Goal: Transaction & Acquisition: Purchase product/service

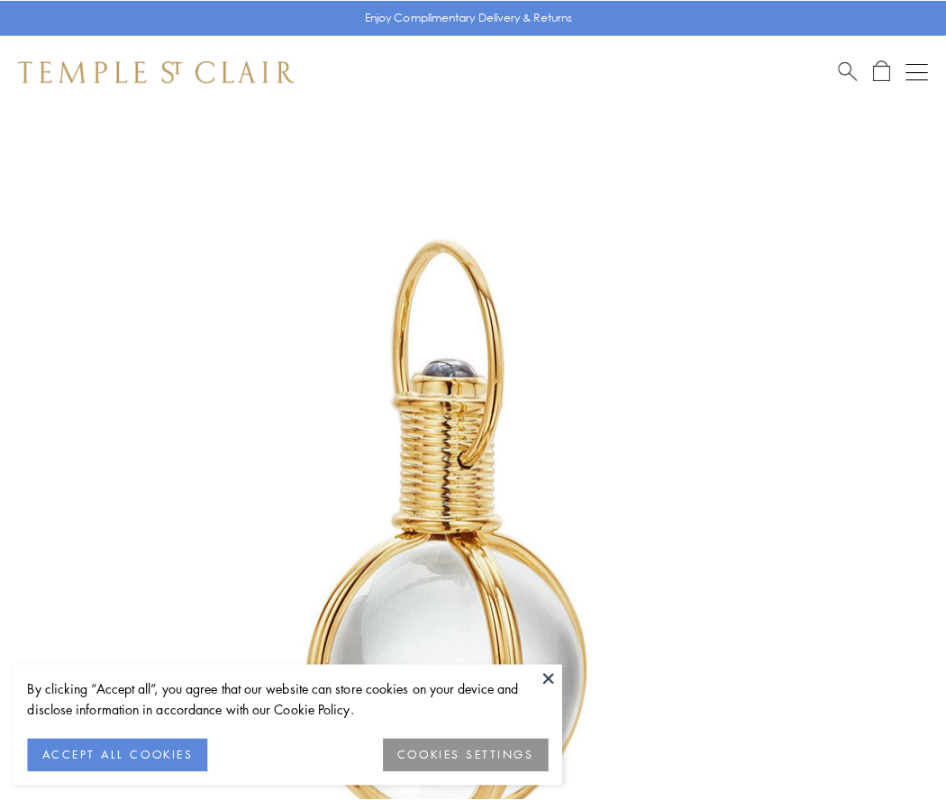
scroll to position [470, 0]
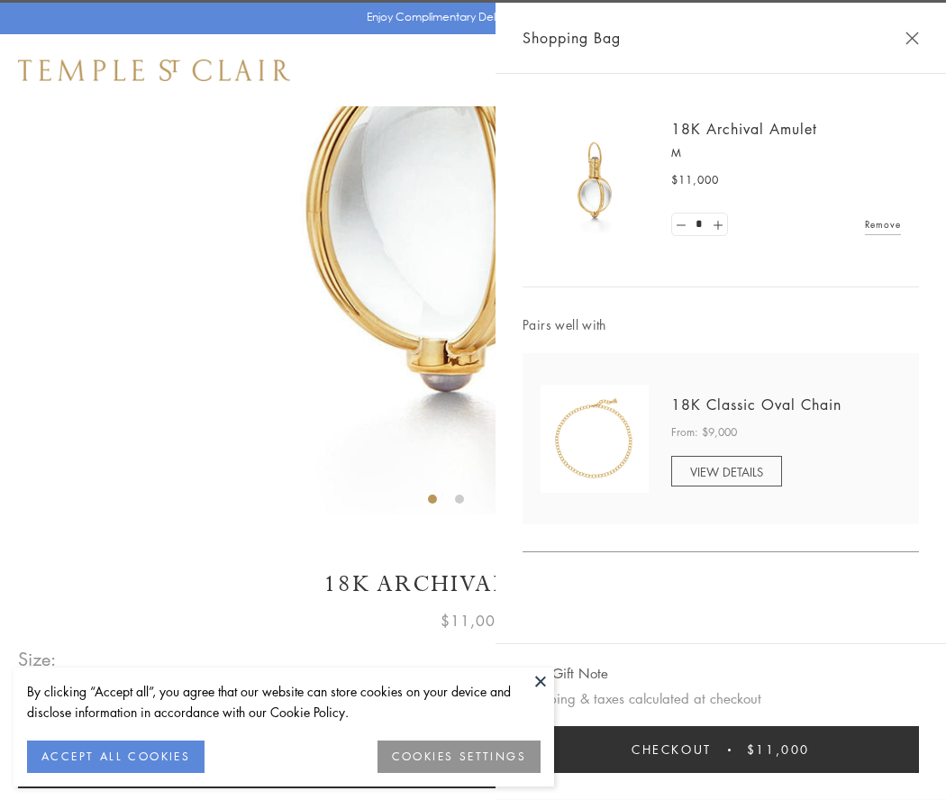
click at [721, 749] on button "Checkout $11,000" at bounding box center [720, 749] width 396 height 47
